Goal: Obtain resource: Download file/media

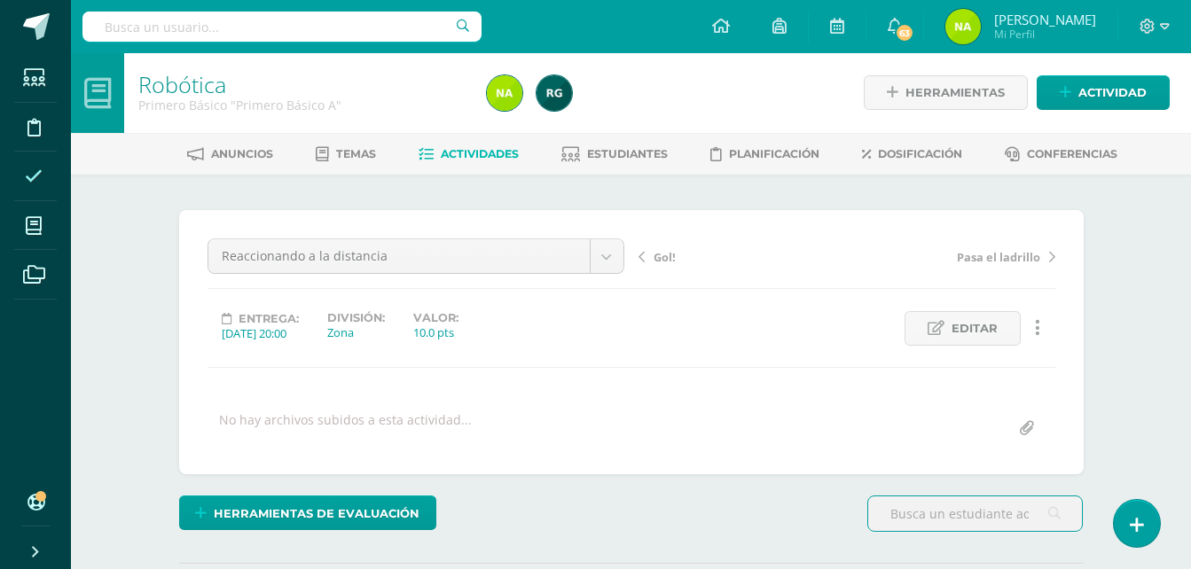
scroll to position [1, 0]
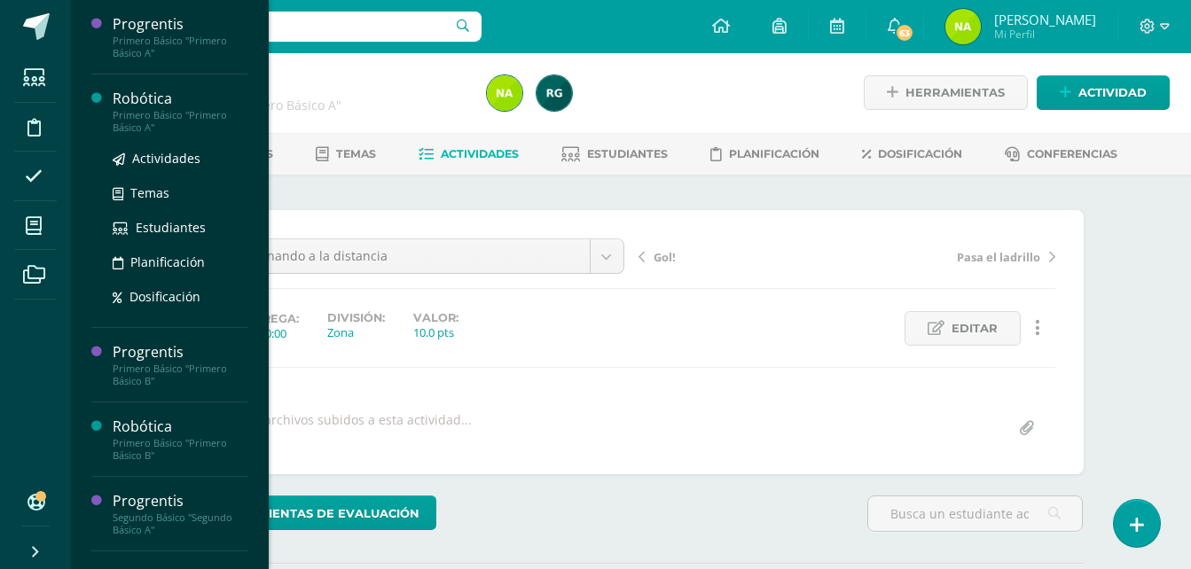
click at [196, 121] on div "Primero Básico "Primero Básico A"" at bounding box center [180, 121] width 135 height 25
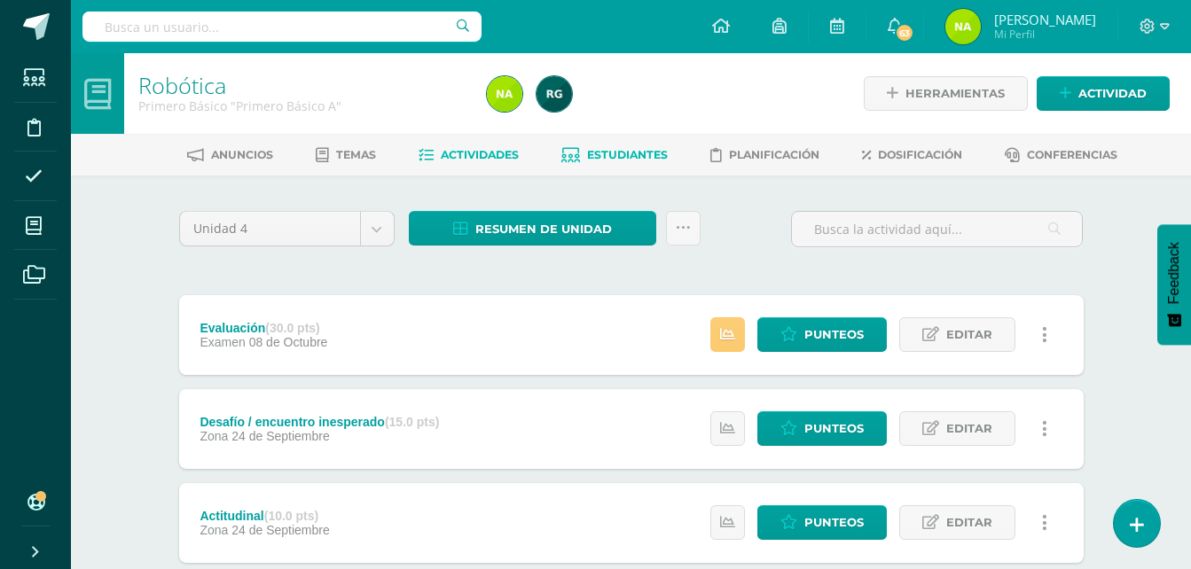
click at [600, 155] on span "Estudiantes" at bounding box center [627, 154] width 81 height 13
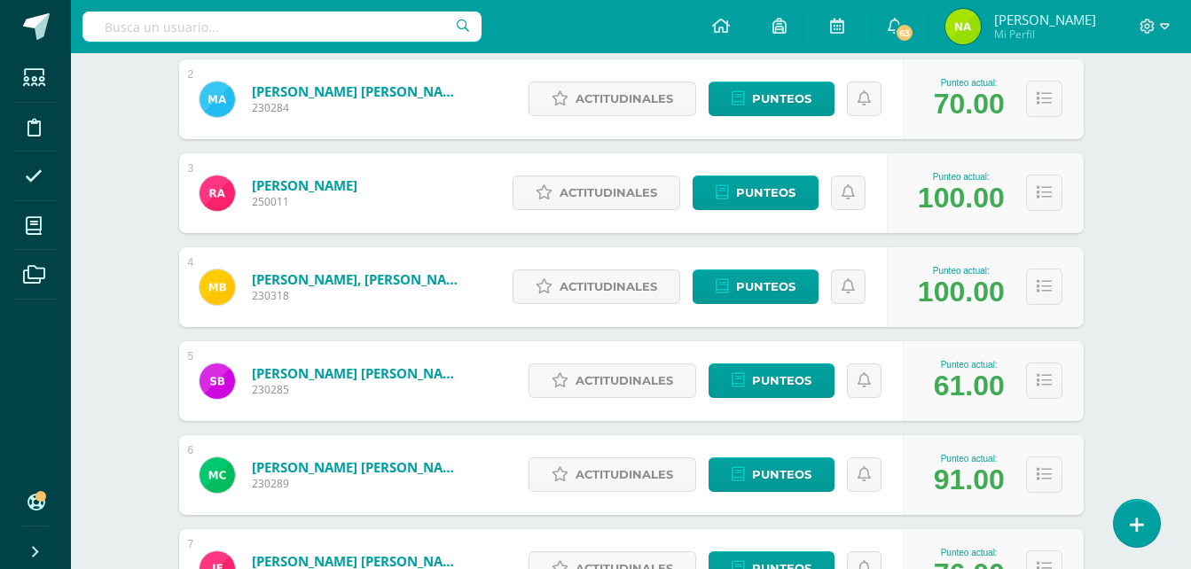
scroll to position [422, 0]
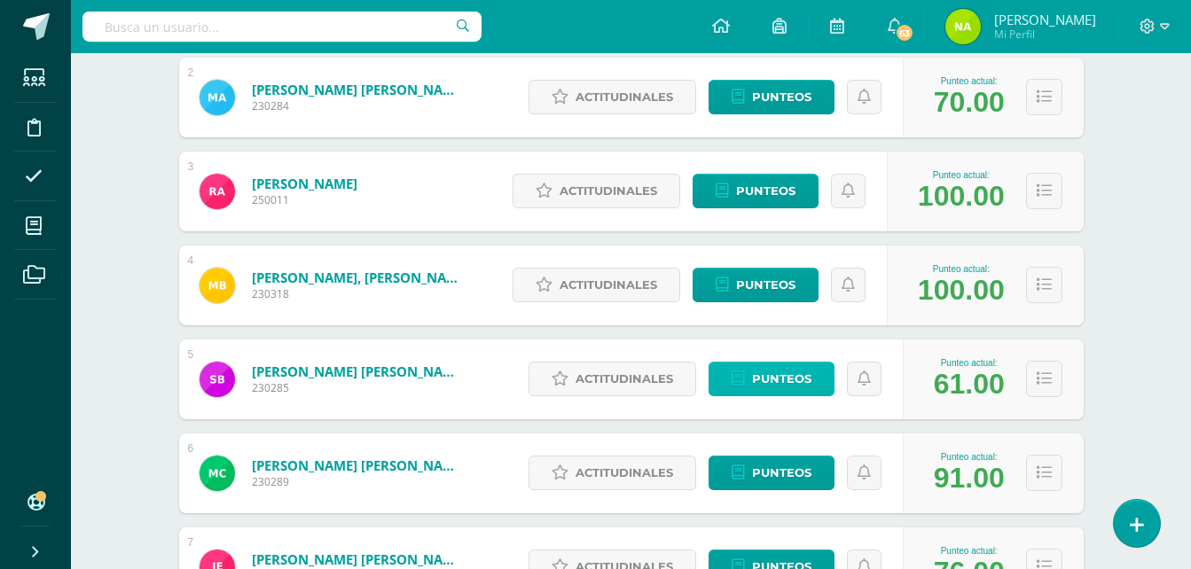
click at [789, 377] on span "Punteos" at bounding box center [781, 379] width 59 height 33
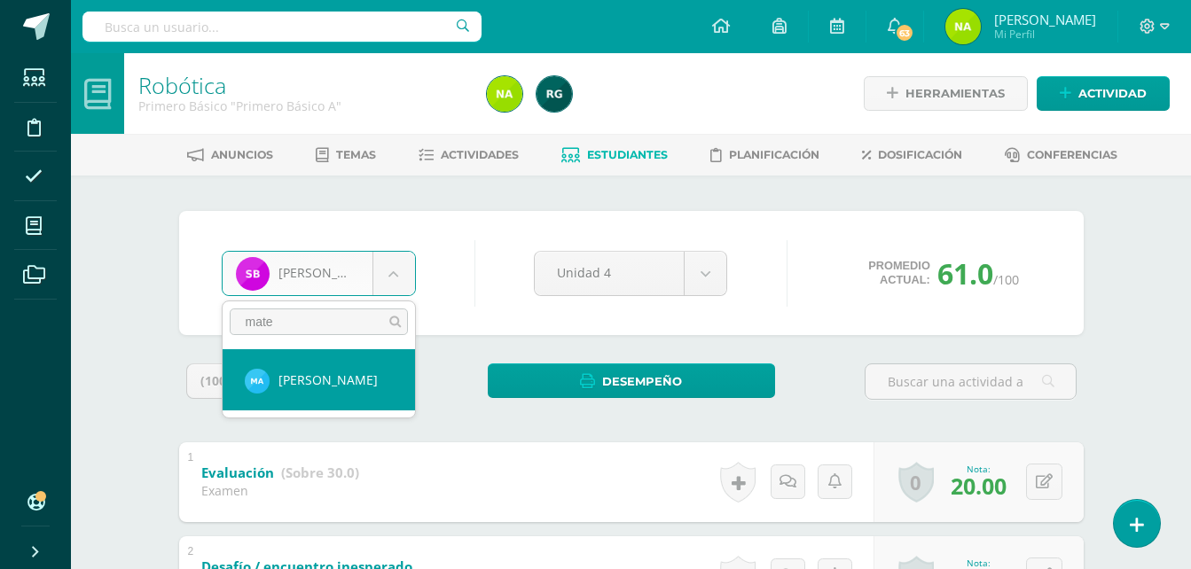
type input "mate"
select select "200"
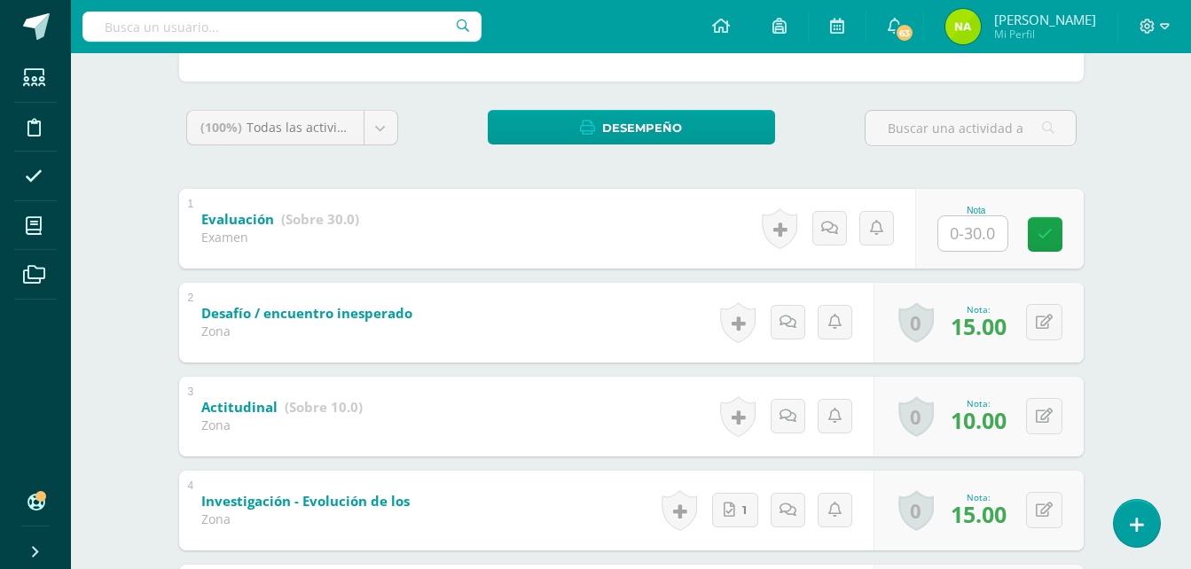
scroll to position [254, 0]
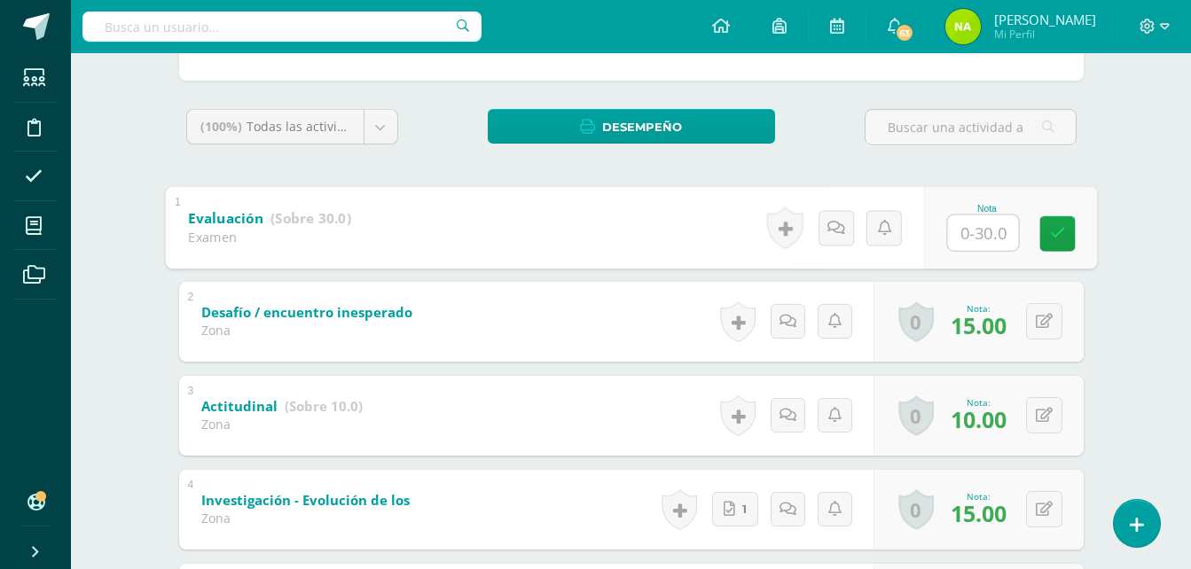
click at [969, 237] on input "text" at bounding box center [982, 232] width 71 height 35
type input "30"
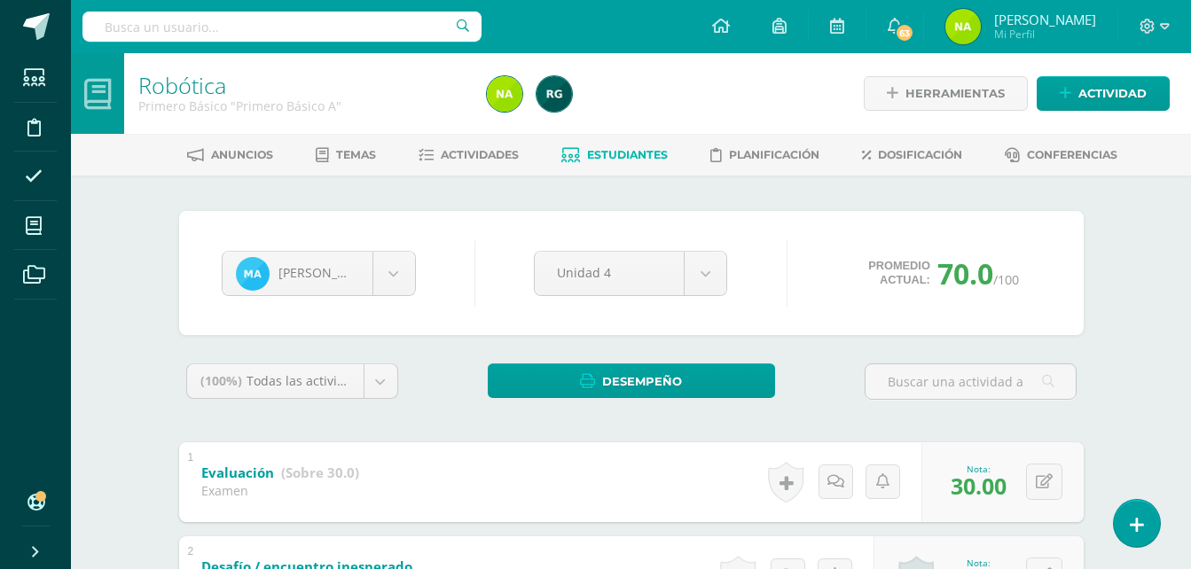
click at [581, 153] on link "Estudiantes" at bounding box center [614, 155] width 106 height 28
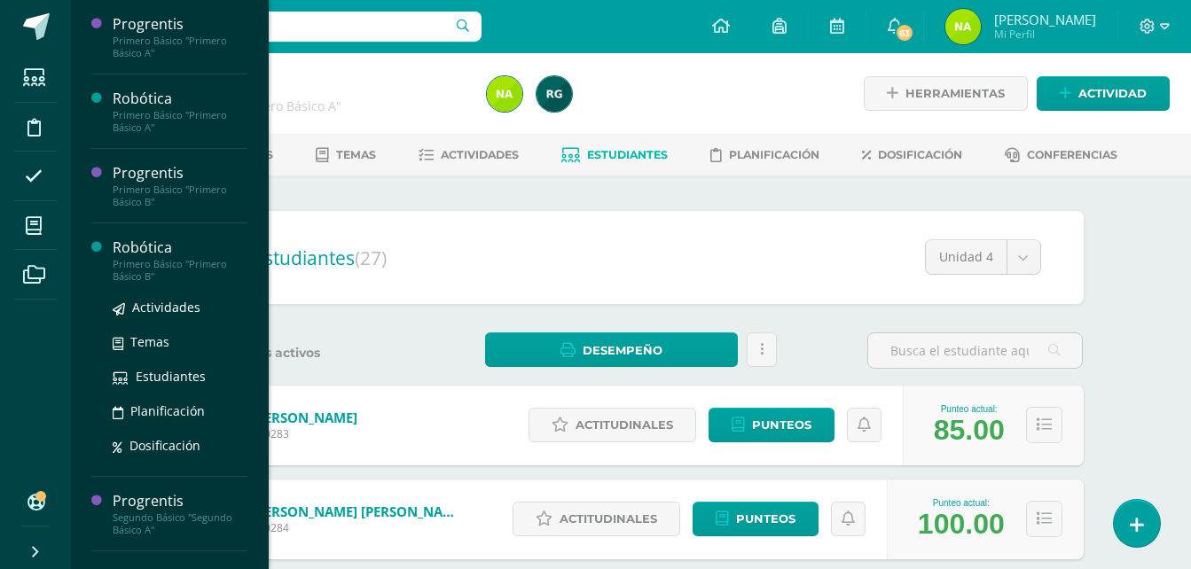
click at [188, 258] on div "Primero Básico "Primero Básico B"" at bounding box center [180, 270] width 135 height 25
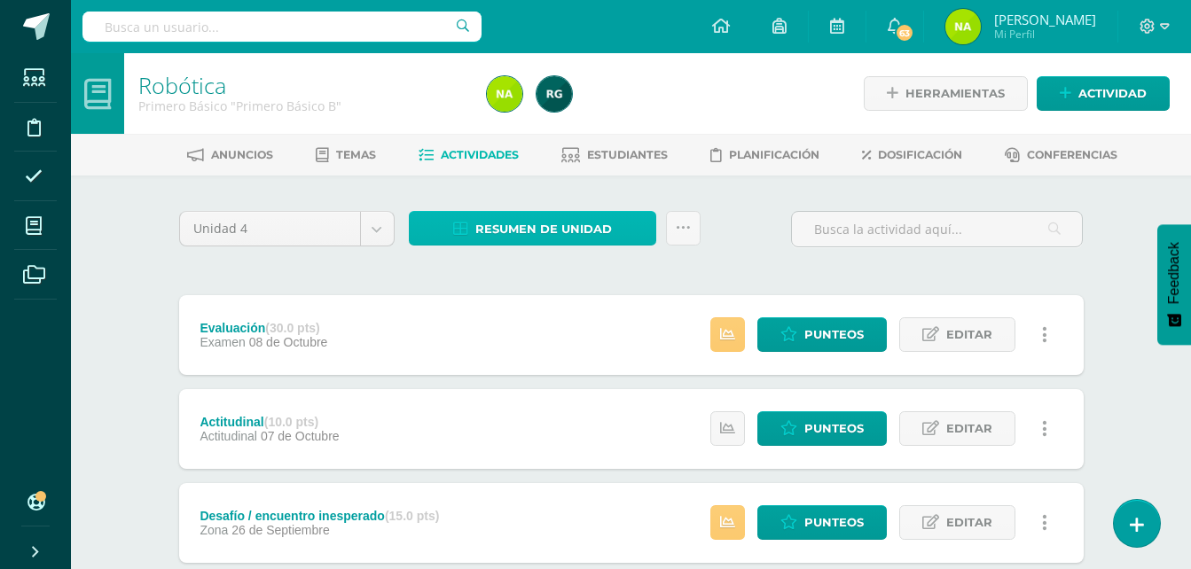
click at [566, 219] on span "Resumen de unidad" at bounding box center [543, 229] width 137 height 33
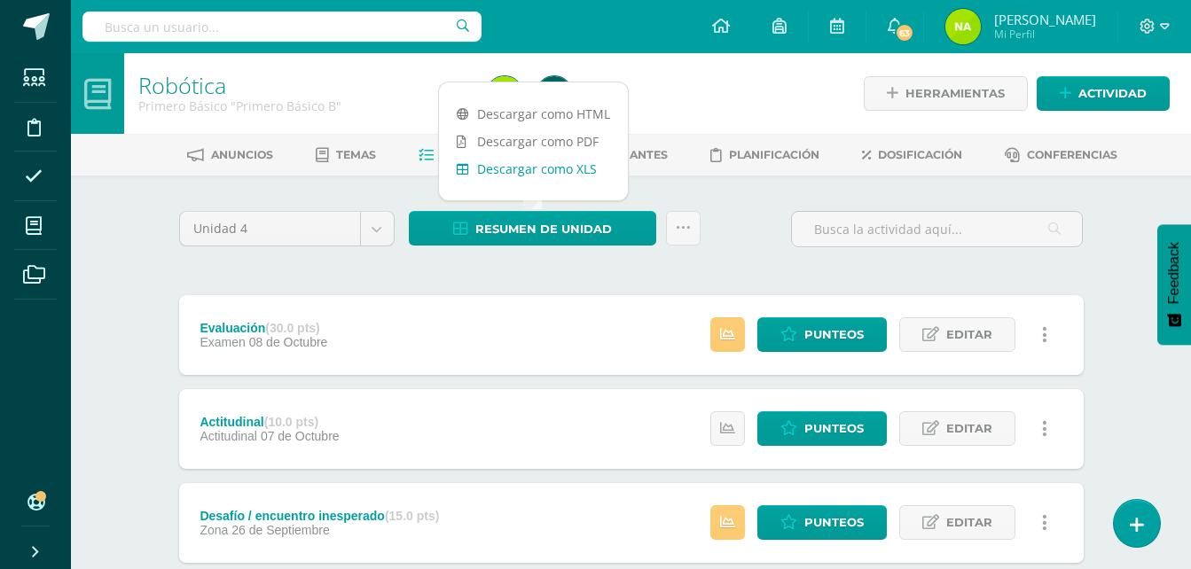
click at [577, 170] on link "Descargar como XLS" at bounding box center [533, 168] width 189 height 27
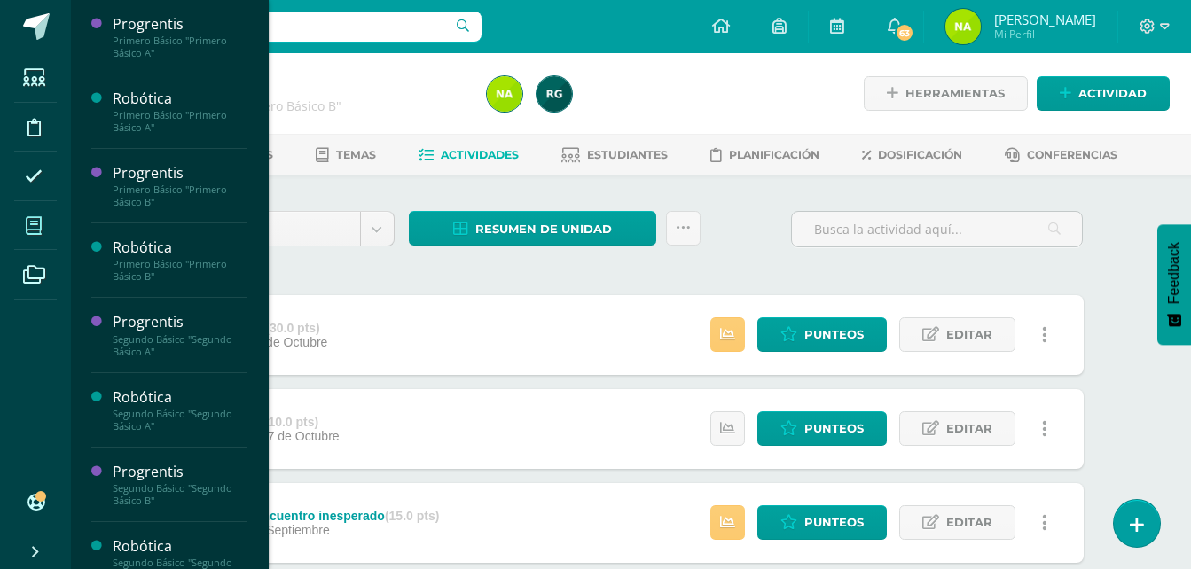
click at [42, 217] on icon at bounding box center [34, 226] width 16 height 18
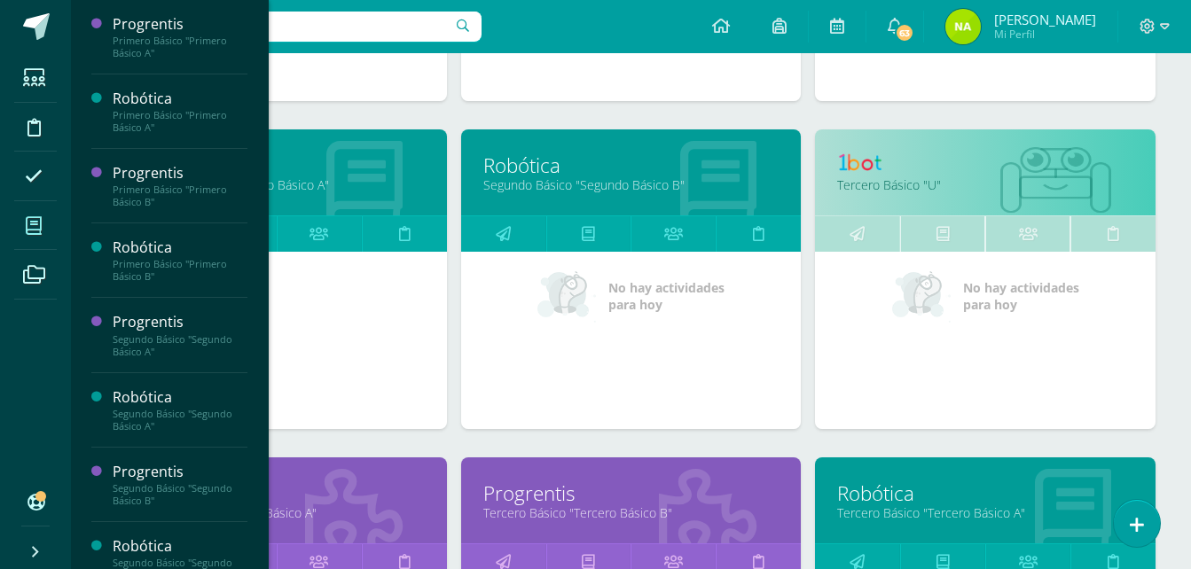
scroll to position [895, 0]
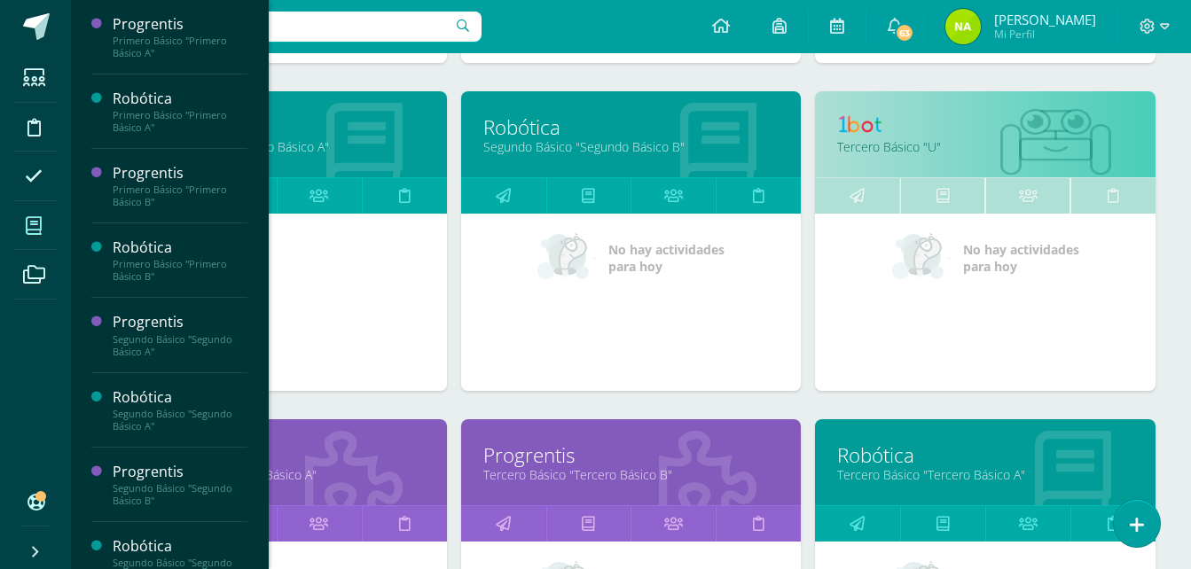
click at [591, 115] on link "Robótica" at bounding box center [631, 126] width 296 height 27
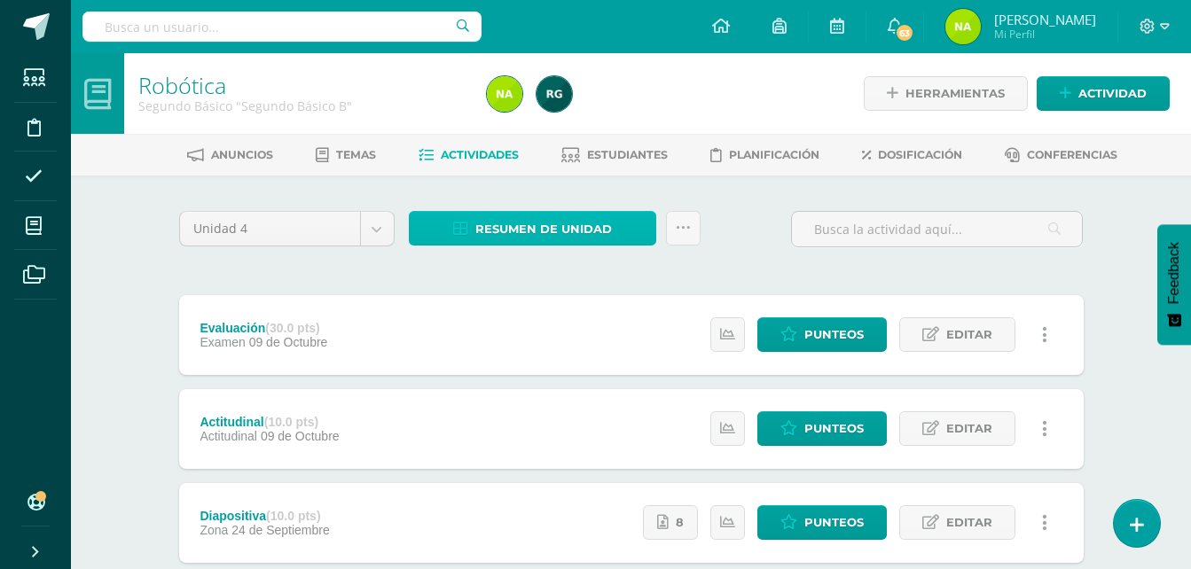
click at [579, 223] on span "Resumen de unidad" at bounding box center [543, 229] width 137 height 33
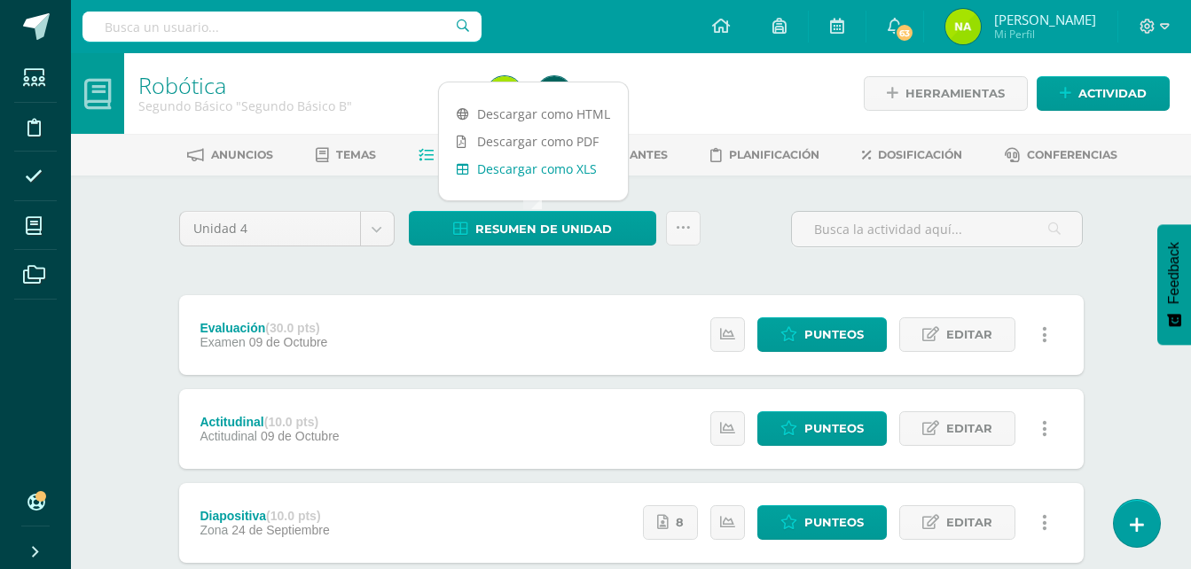
click at [570, 166] on link "Descargar como XLS" at bounding box center [533, 168] width 189 height 27
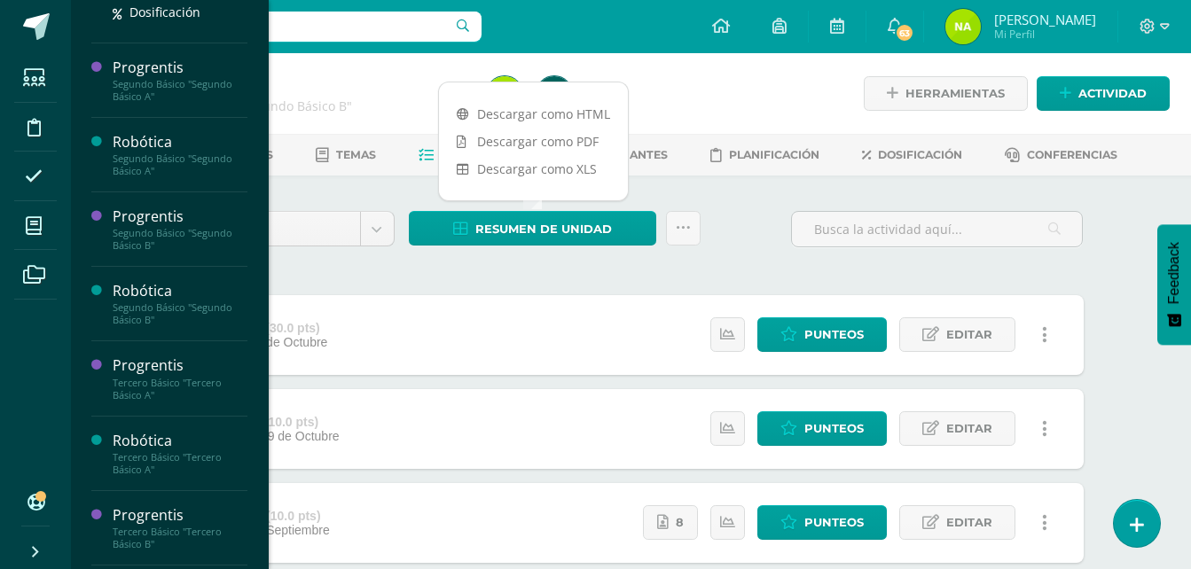
scroll to position [436, 0]
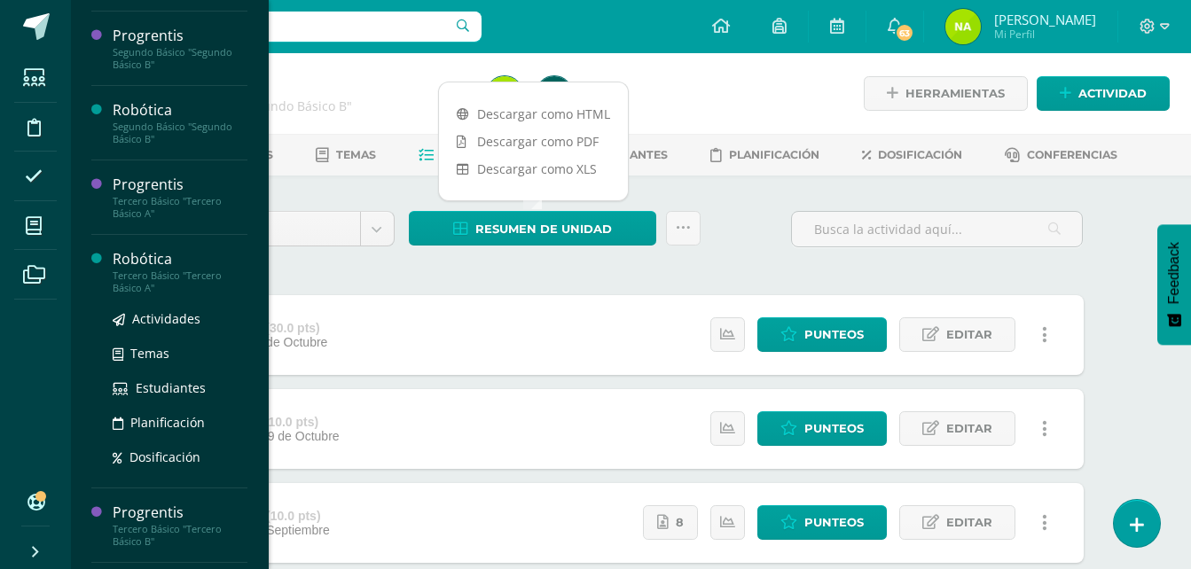
click at [155, 255] on div "Robótica" at bounding box center [180, 259] width 135 height 20
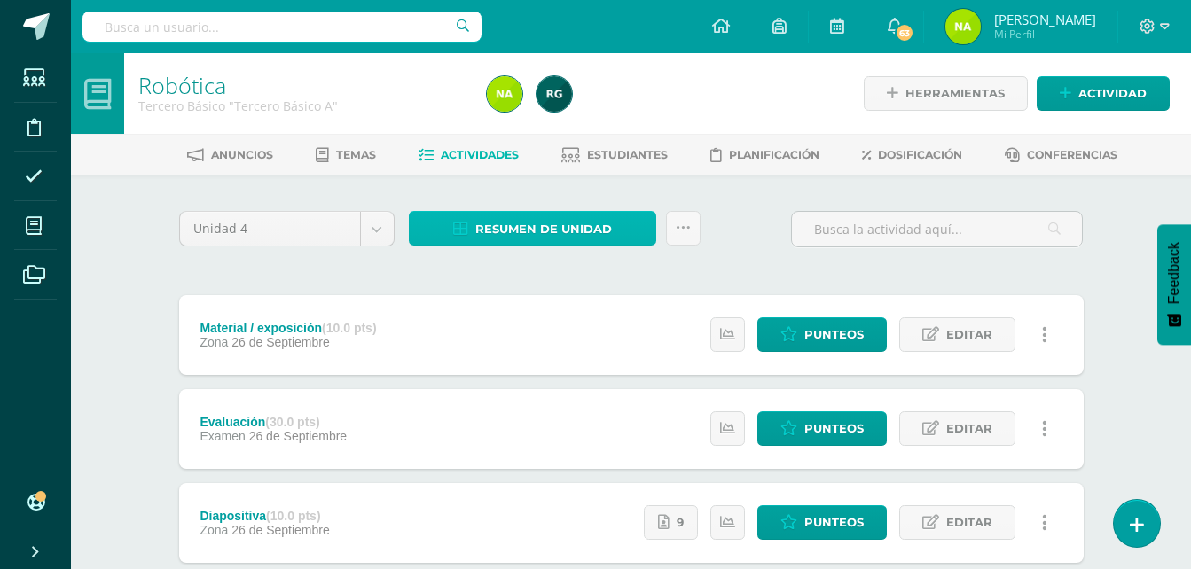
click at [549, 219] on span "Resumen de unidad" at bounding box center [543, 229] width 137 height 33
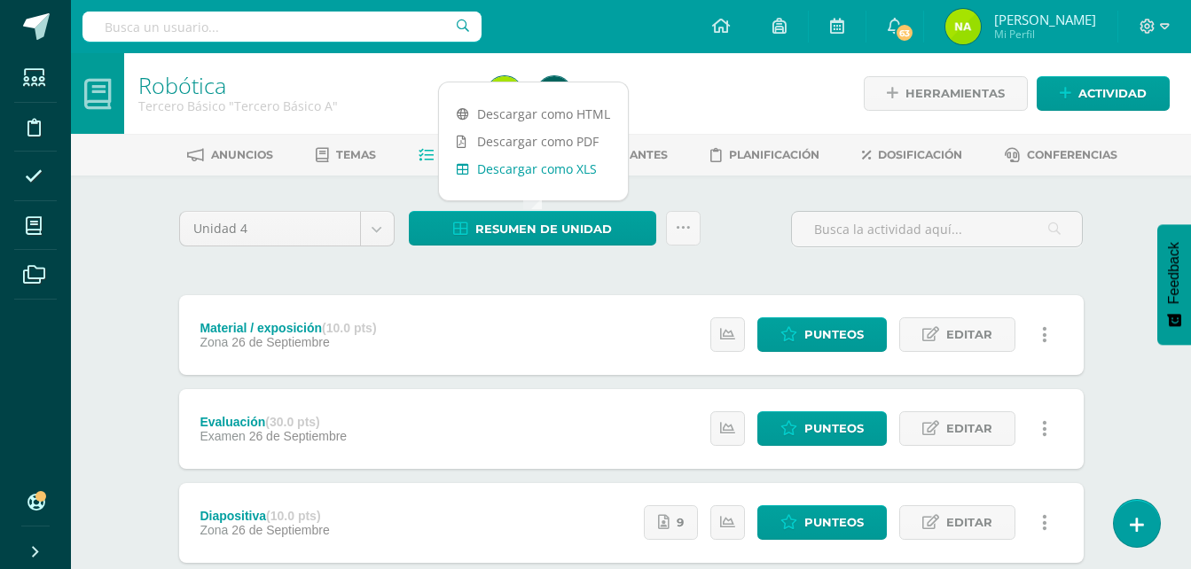
click at [549, 174] on link "Descargar como XLS" at bounding box center [533, 168] width 189 height 27
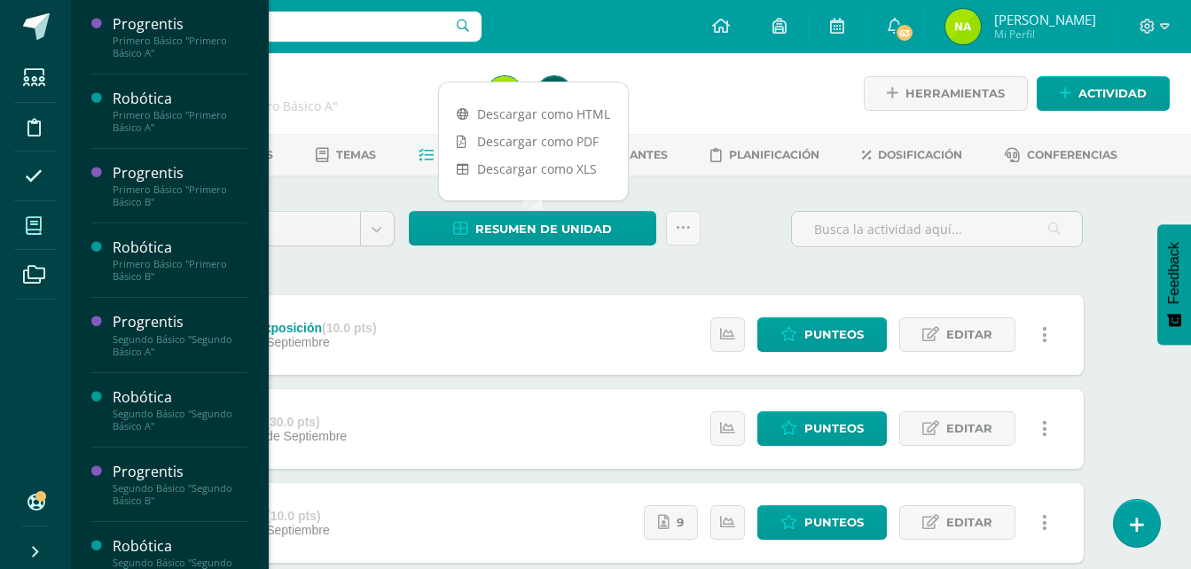
click at [34, 228] on icon at bounding box center [34, 226] width 16 height 18
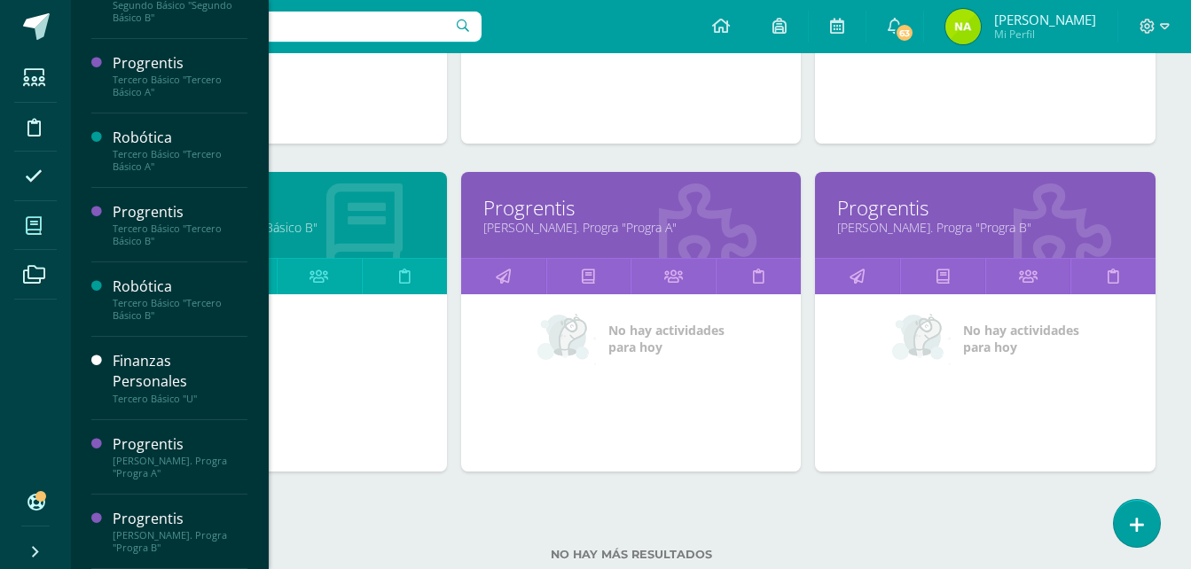
scroll to position [1519, 0]
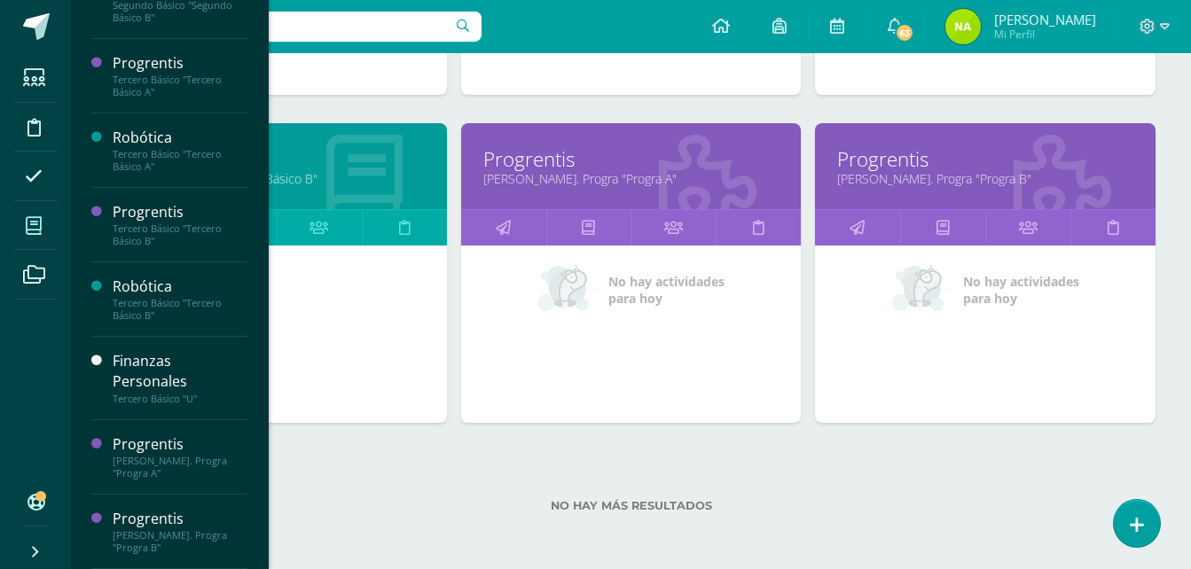
click at [360, 172] on link "Tercero Básico "Tercero Básico B"" at bounding box center [277, 178] width 296 height 17
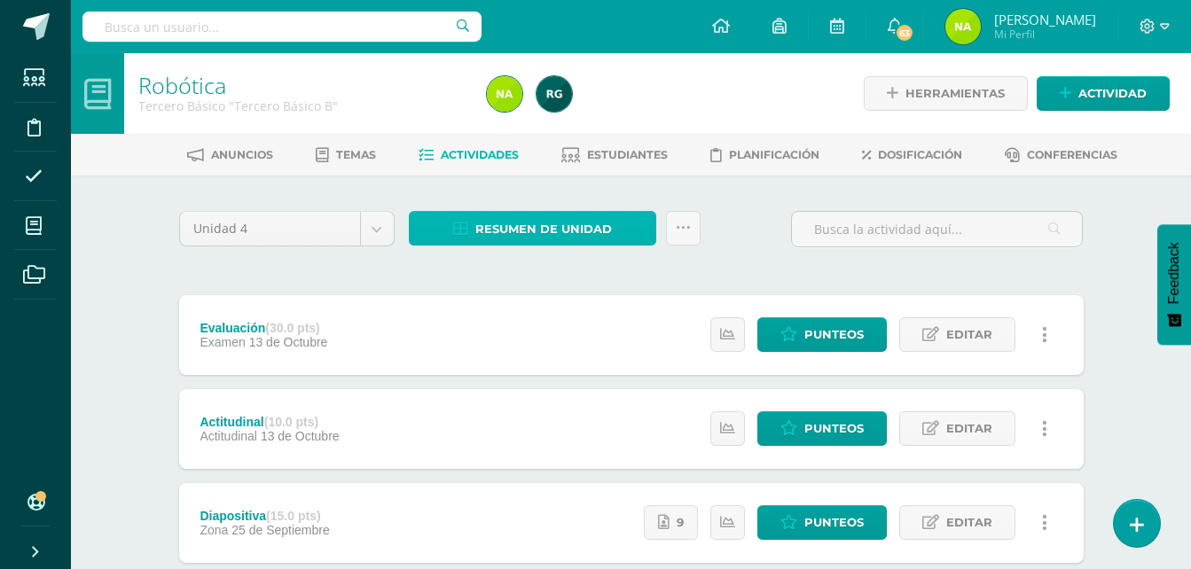
click at [577, 228] on span "Resumen de unidad" at bounding box center [543, 229] width 137 height 33
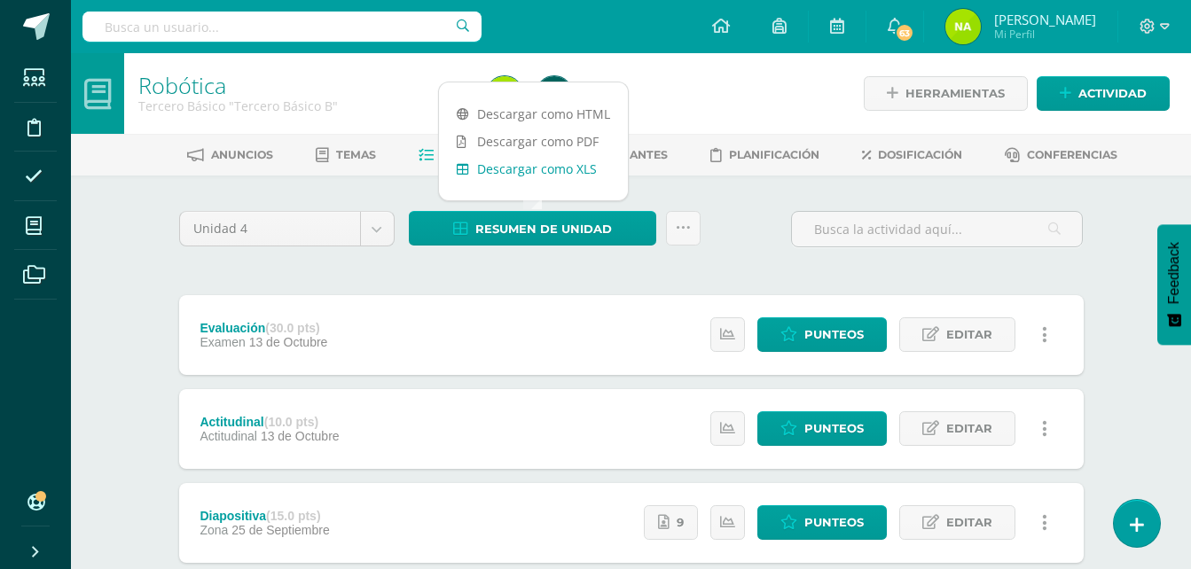
click at [581, 167] on link "Descargar como XLS" at bounding box center [533, 168] width 189 height 27
